Goal: Transaction & Acquisition: Purchase product/service

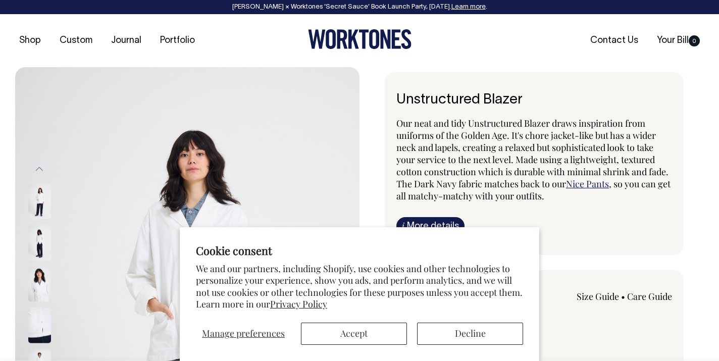
select select "Off-White"
click at [363, 332] on button "Accept" at bounding box center [354, 333] width 106 height 22
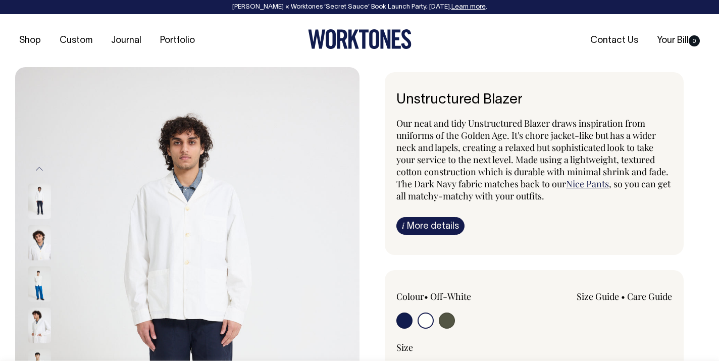
click at [444, 321] on input "radio" at bounding box center [446, 320] width 16 height 16
radio input "true"
select select "Olive"
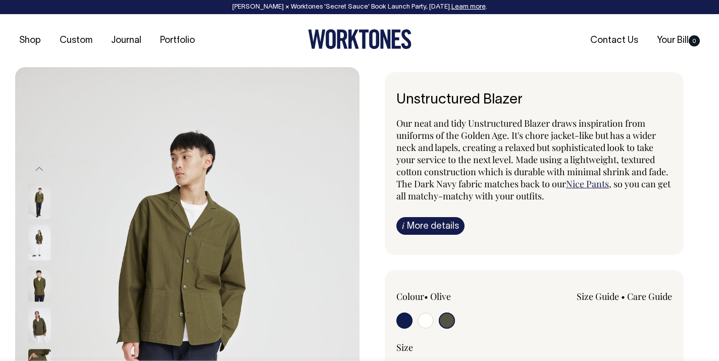
click at [403, 320] on input "radio" at bounding box center [404, 320] width 16 height 16
radio input "true"
select select "Dark Navy"
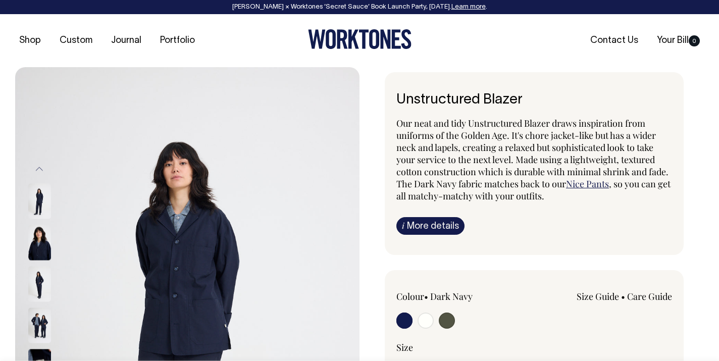
click at [426, 320] on input "radio" at bounding box center [425, 320] width 16 height 16
radio input "true"
radio input "false"
radio input "true"
select select "Off-White"
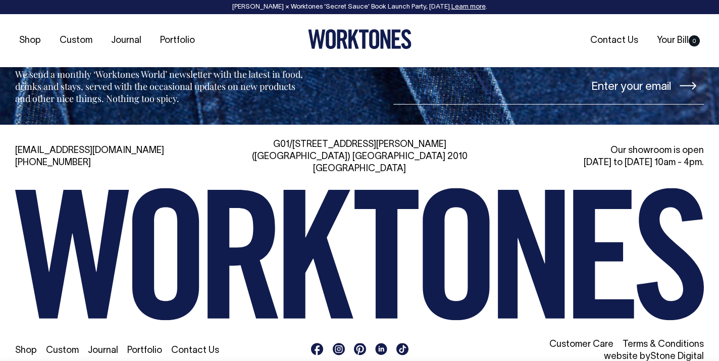
scroll to position [1643, 0]
